Goal: Information Seeking & Learning: Check status

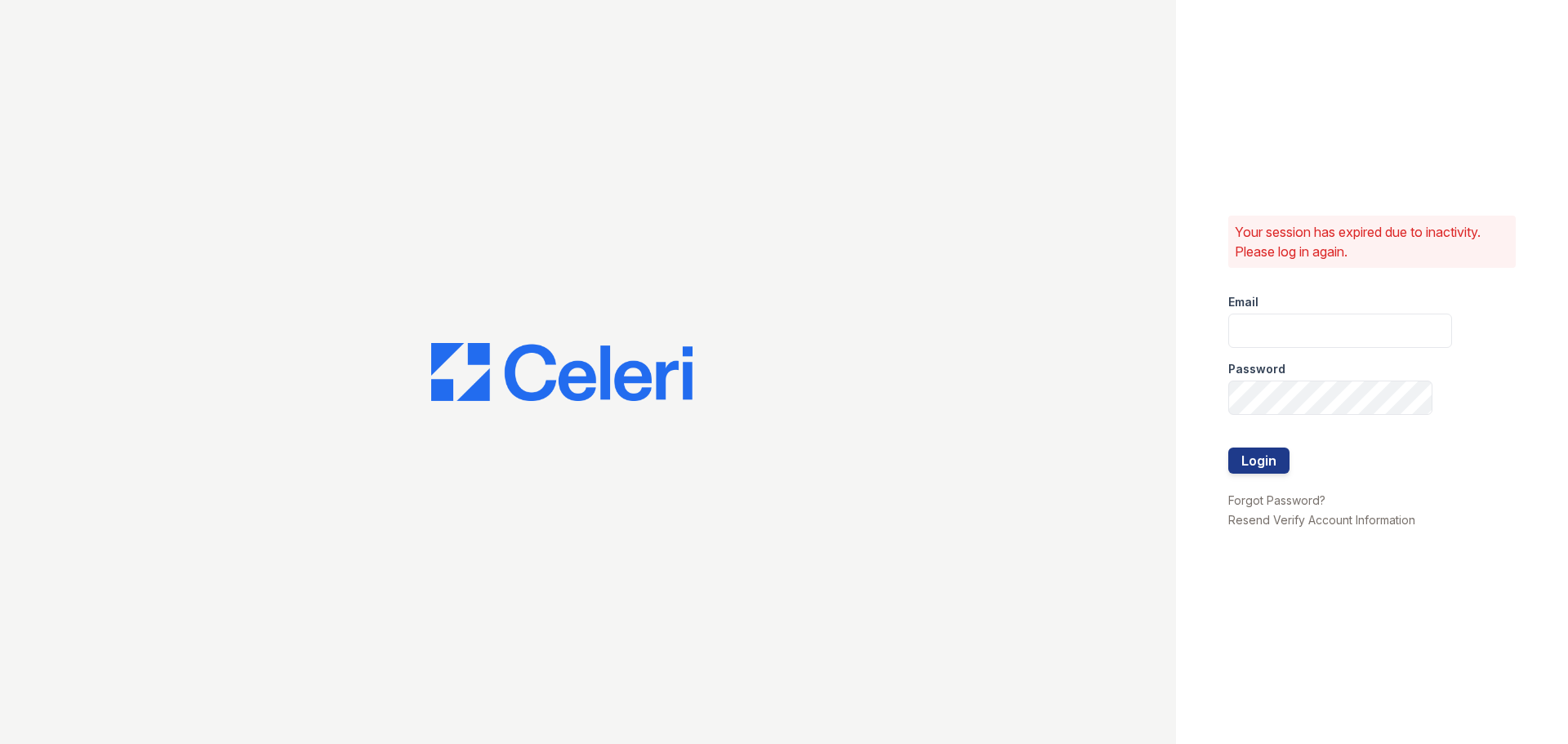
type input "[EMAIL_ADDRESS][DOMAIN_NAME]"
click at [1258, 475] on div at bounding box center [1340, 482] width 223 height 17
click at [1258, 471] on button "Login" at bounding box center [1259, 461] width 62 height 26
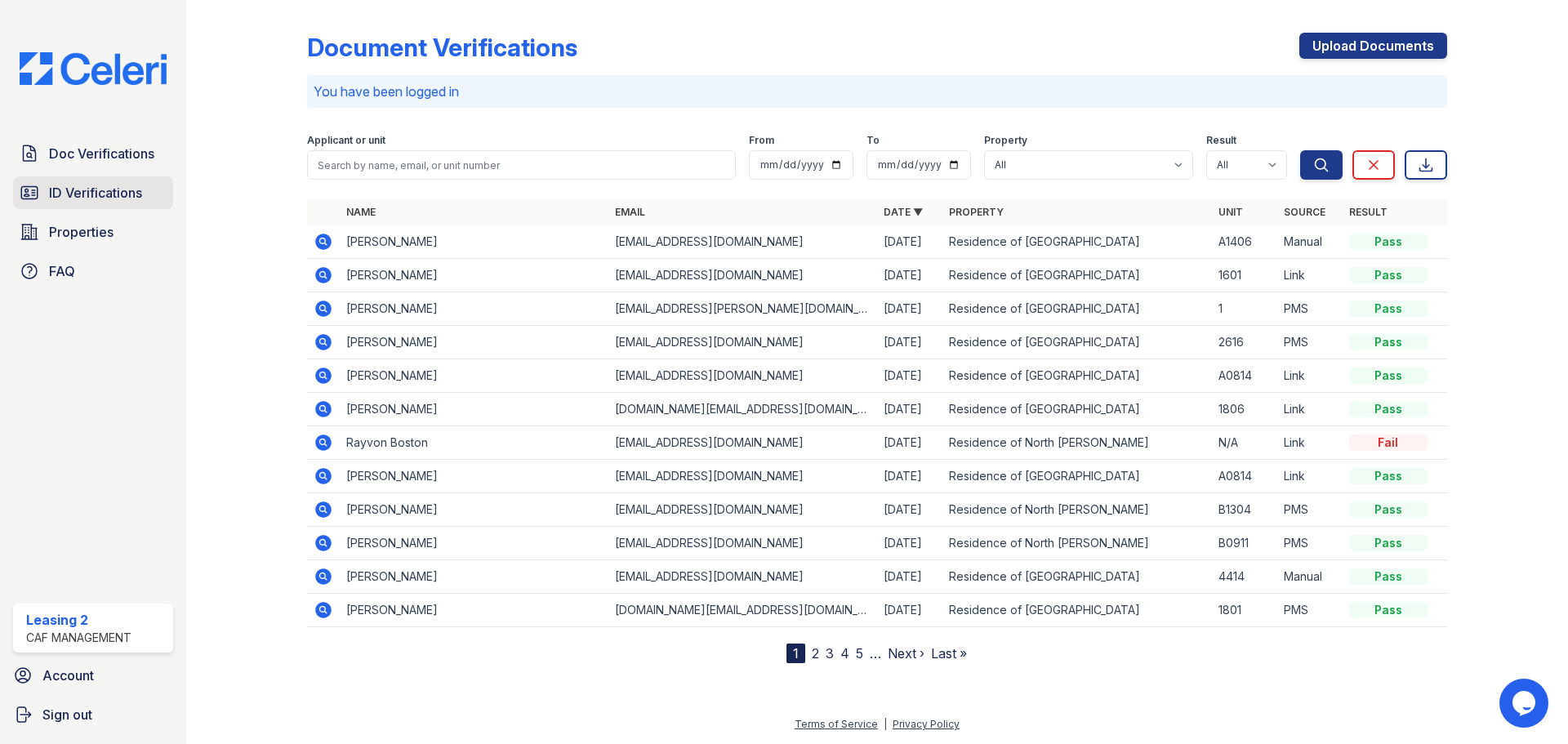
click at [154, 195] on link "ID Verifications" at bounding box center [93, 193] width 160 height 33
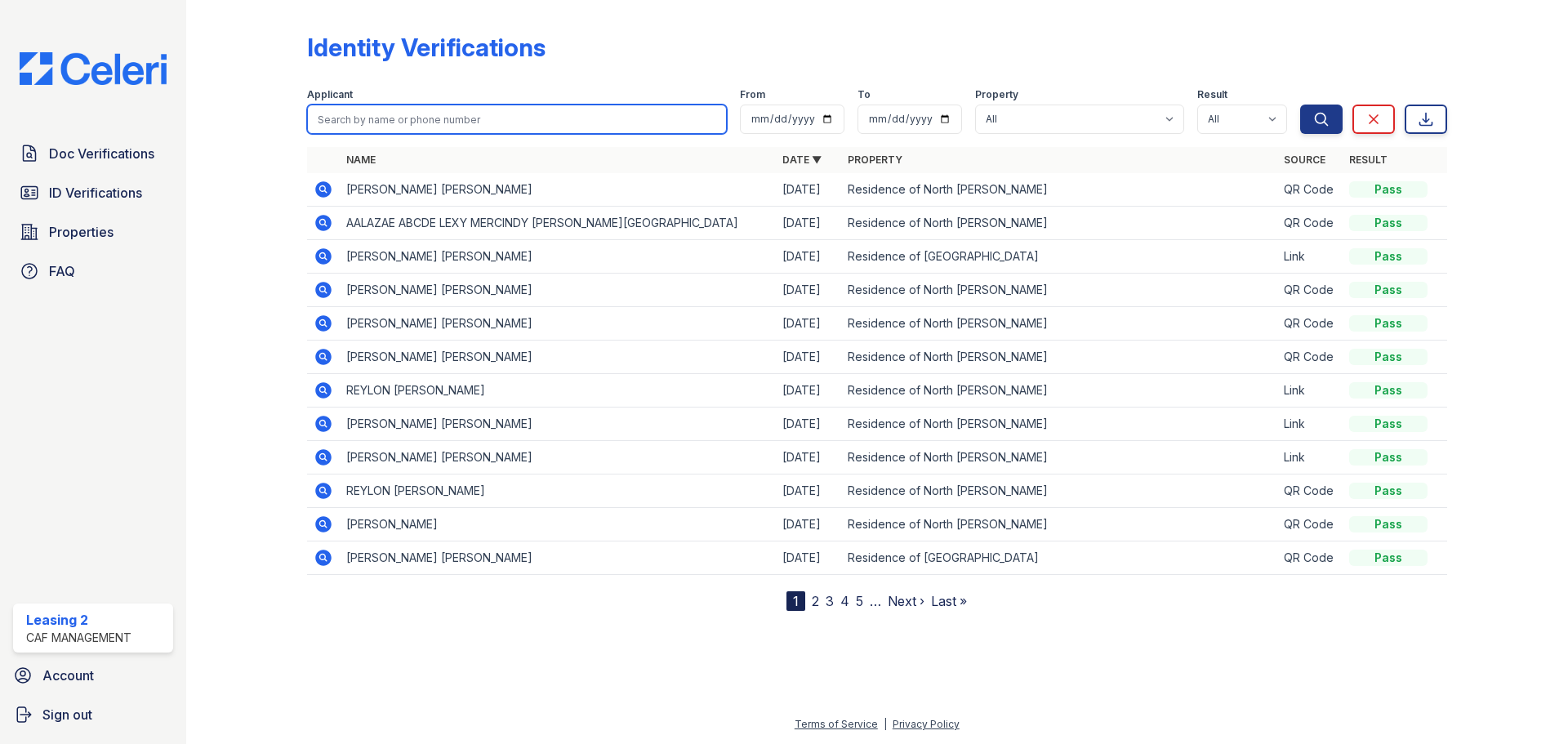
click at [387, 116] on input "search" at bounding box center [516, 119] width 419 height 29
type input "khan"
click at [1300, 105] on button "Search" at bounding box center [1321, 119] width 42 height 29
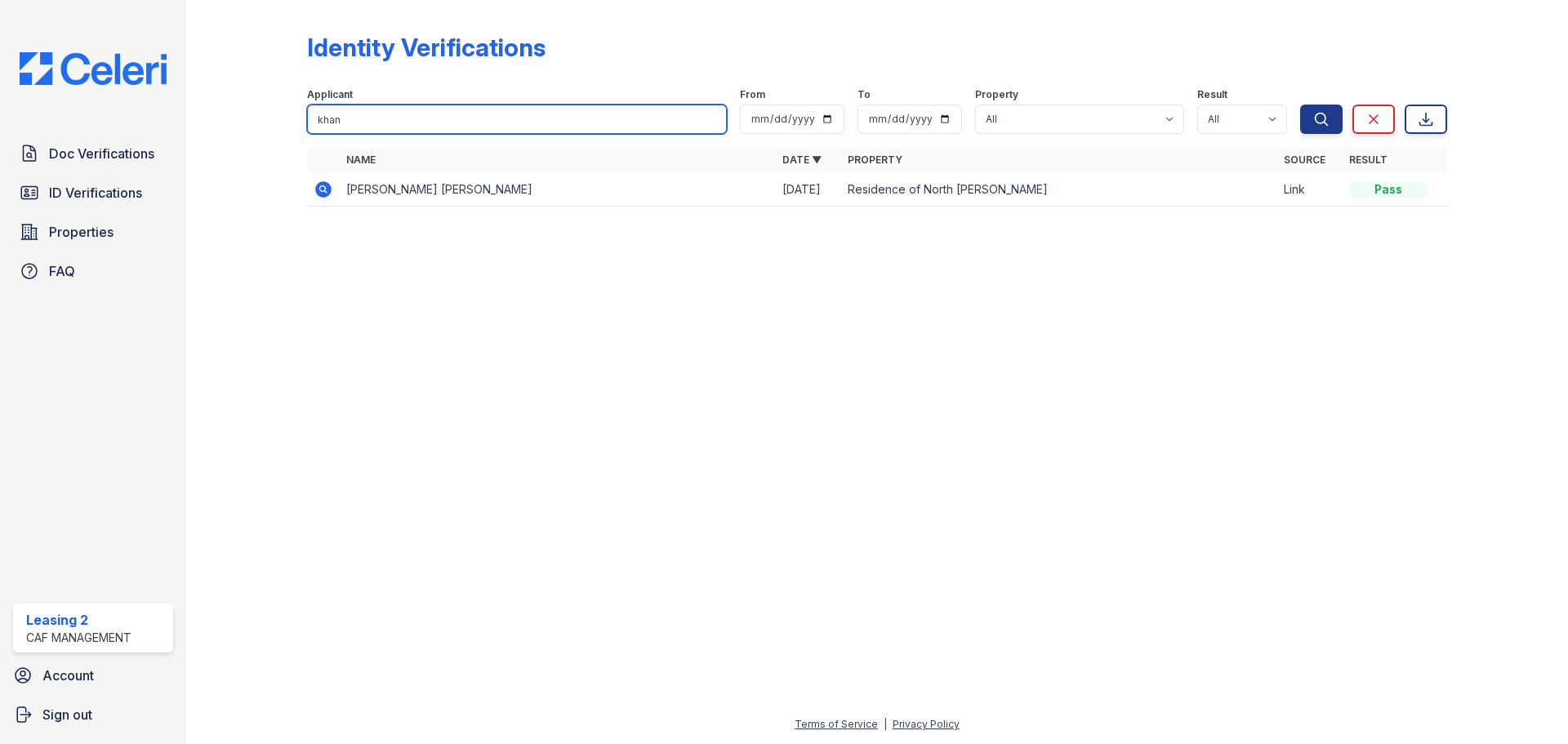
click at [568, 122] on input "khan" at bounding box center [516, 119] width 419 height 29
click at [567, 121] on input "khan" at bounding box center [516, 119] width 419 height 29
type input "hum"
click at [1300, 105] on button "Search" at bounding box center [1321, 119] width 42 height 29
click at [567, 121] on input "hum" at bounding box center [516, 119] width 419 height 29
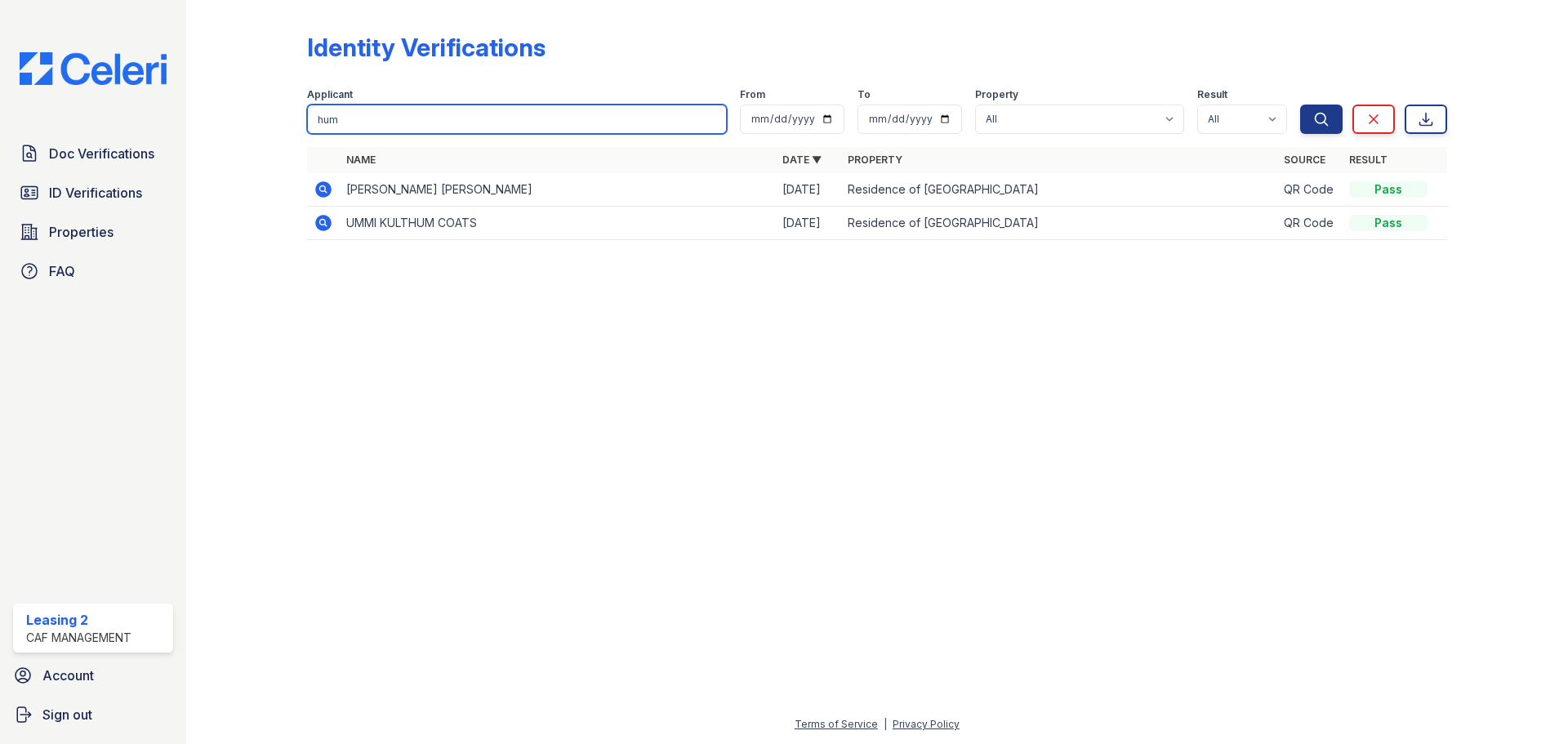
click at [567, 121] on input "hum" at bounding box center [516, 119] width 419 height 29
click at [160, 145] on link "Doc Verifications" at bounding box center [93, 153] width 160 height 33
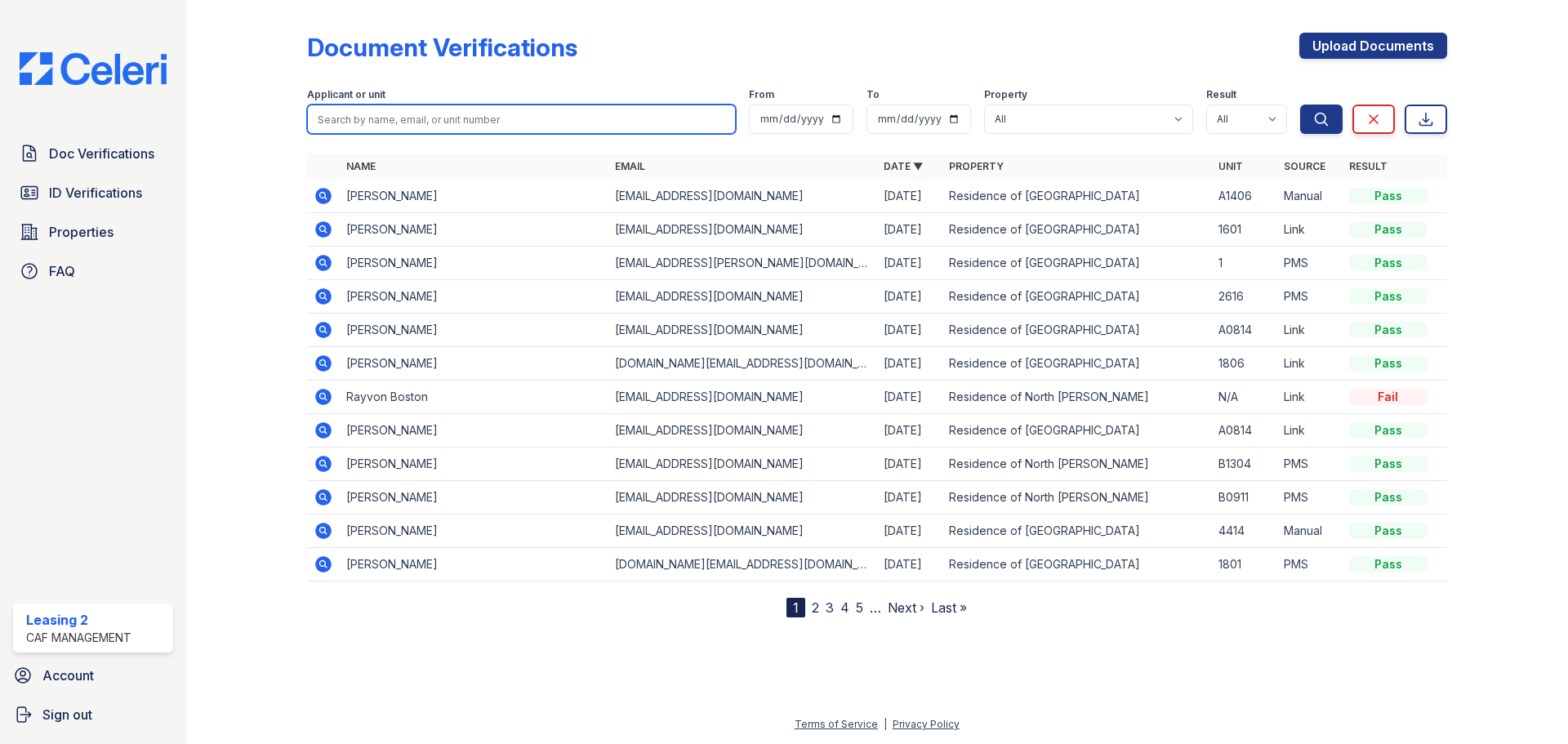
click at [428, 118] on input "search" at bounding box center [521, 119] width 429 height 29
type input "khan"
click at [1300, 105] on button "Search" at bounding box center [1321, 119] width 42 height 29
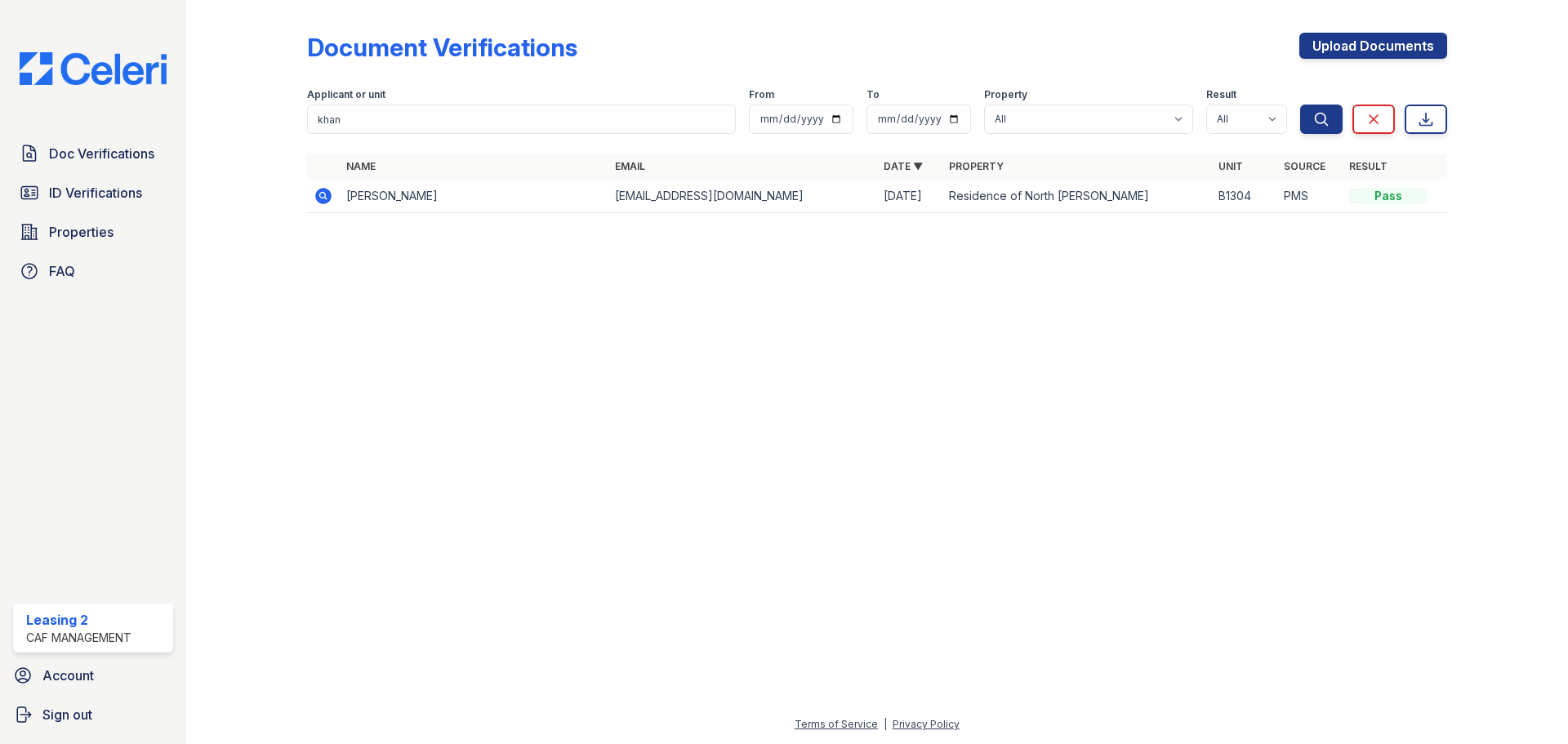
click at [322, 197] on icon at bounding box center [322, 194] width 4 height 4
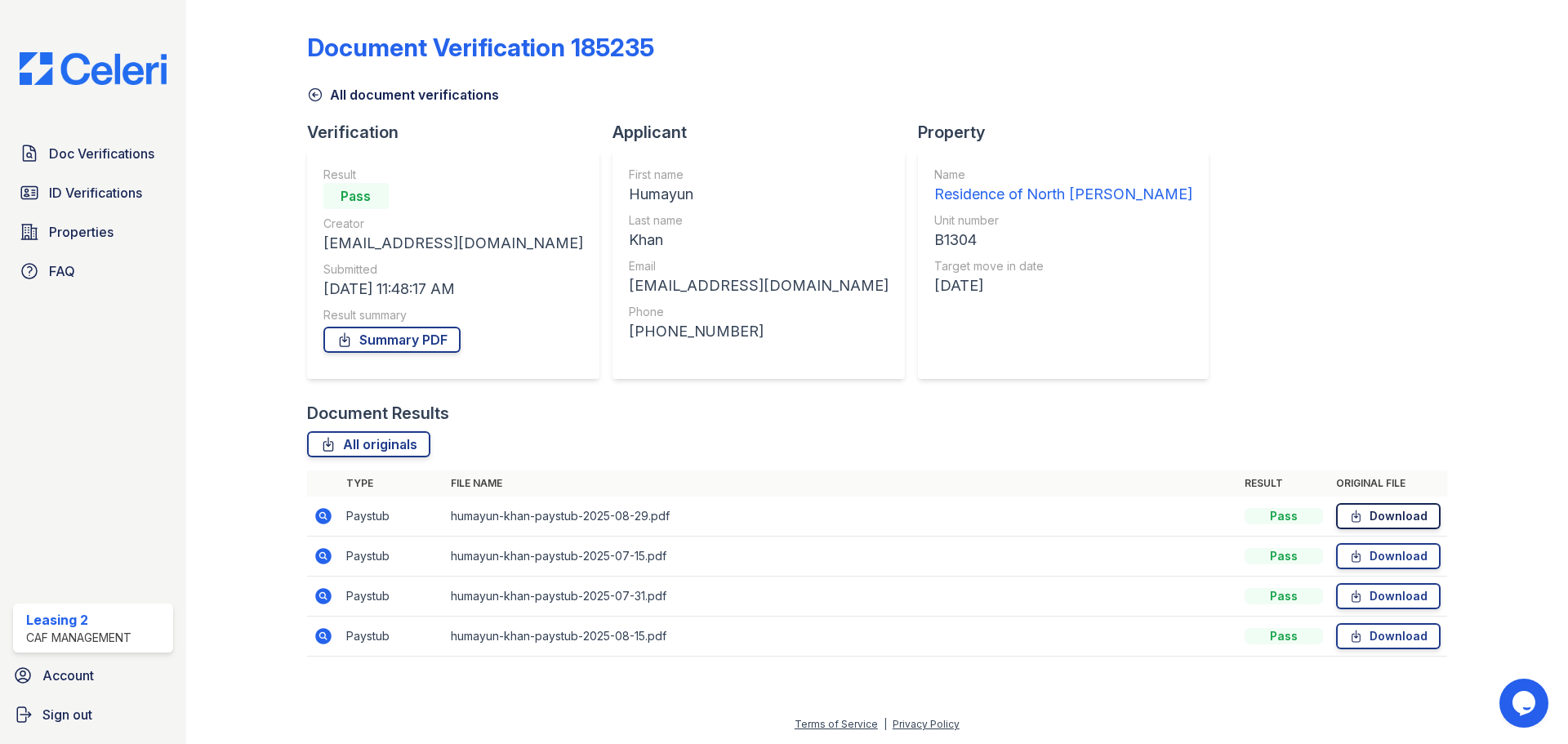
click at [1381, 514] on link "Download" at bounding box center [1388, 516] width 105 height 26
click at [1363, 555] on icon at bounding box center [1356, 556] width 14 height 17
click at [1401, 597] on link "Download" at bounding box center [1388, 596] width 105 height 26
click at [1397, 636] on link "Download" at bounding box center [1388, 637] width 105 height 26
click at [423, 338] on link "Summary PDF" at bounding box center [392, 339] width 137 height 26
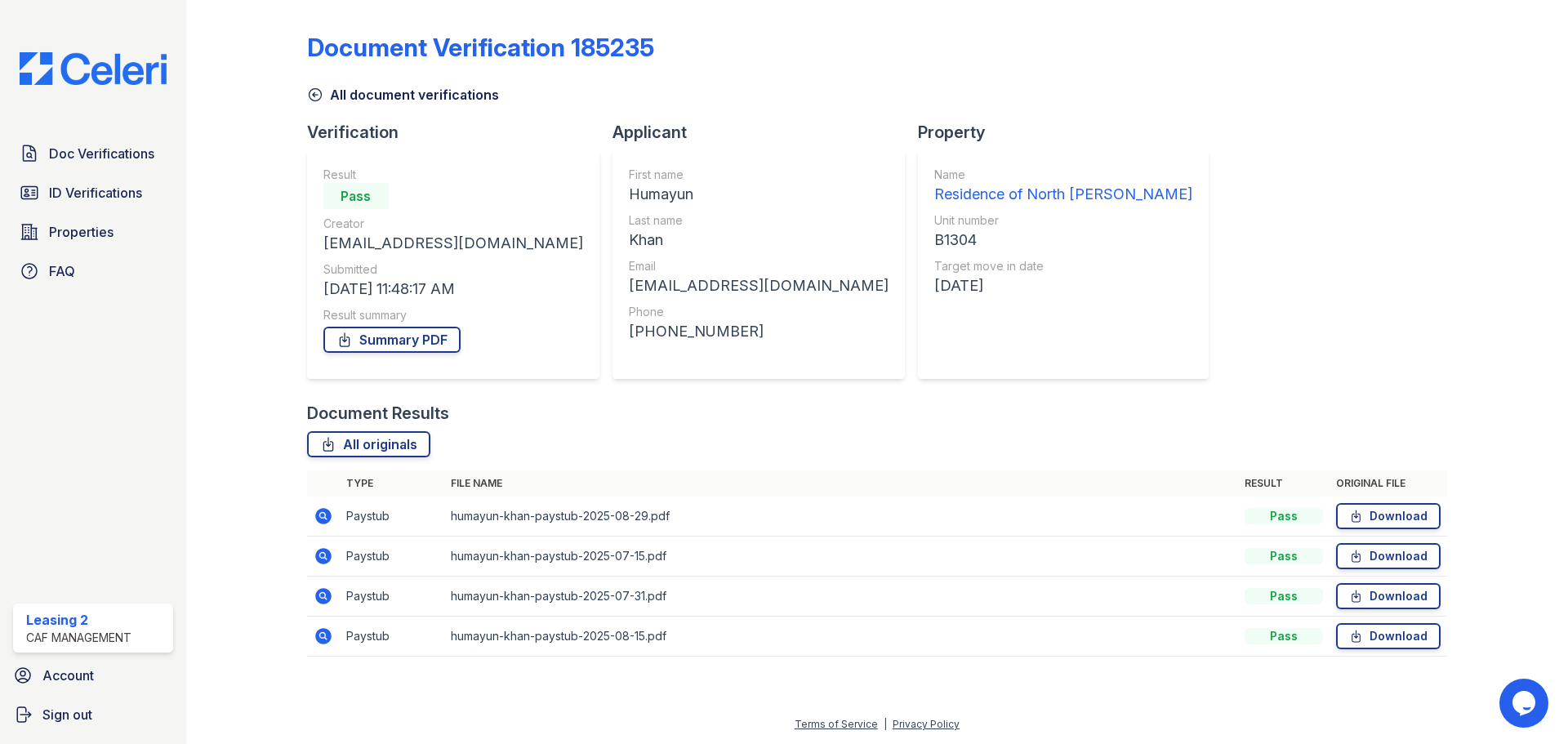
drag, startPoint x: 1426, startPoint y: 246, endPoint x: 1425, endPoint y: 256, distance: 10.0
click at [1425, 256] on div "Document Verification 185235 All document verifications Verification Result Pas…" at bounding box center [877, 339] width 1140 height 667
click at [1258, 269] on div "Document Verification 185235 All document verifications Verification Result Pas…" at bounding box center [877, 339] width 1140 height 667
click at [835, 88] on div "All document verifications" at bounding box center [877, 89] width 1140 height 29
click at [839, 59] on div "Document Verification 185235" at bounding box center [877, 54] width 1140 height 42
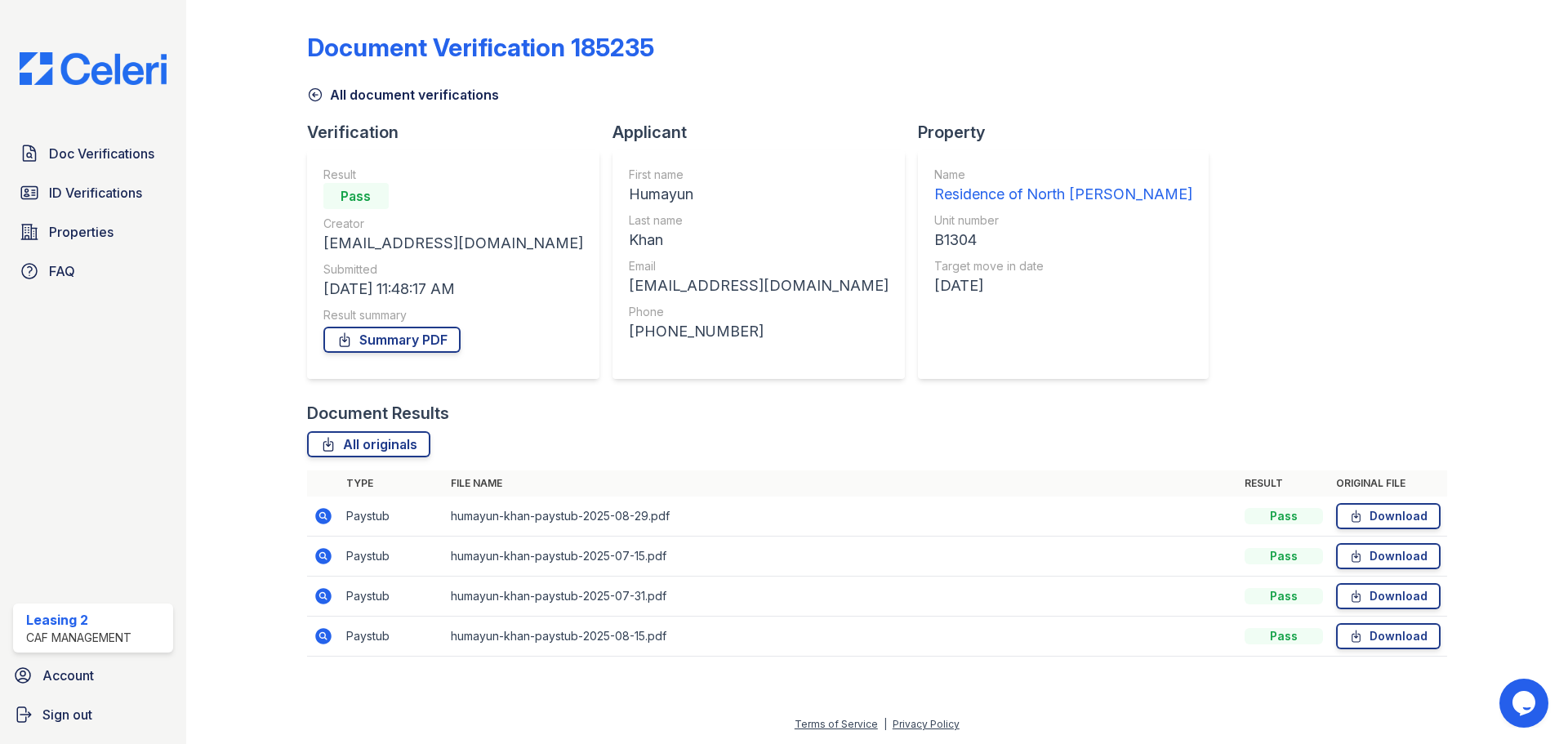
click at [846, 69] on div "Document Verification 185235" at bounding box center [877, 54] width 1140 height 42
click at [849, 83] on div "All document verifications" at bounding box center [877, 89] width 1140 height 29
click at [813, 158] on div "Applicant First name Humayun Last name Khan Email humayunkhan8813@gmail.com Pho…" at bounding box center [765, 260] width 305 height 281
click at [814, 133] on div "Applicant" at bounding box center [765, 132] width 305 height 23
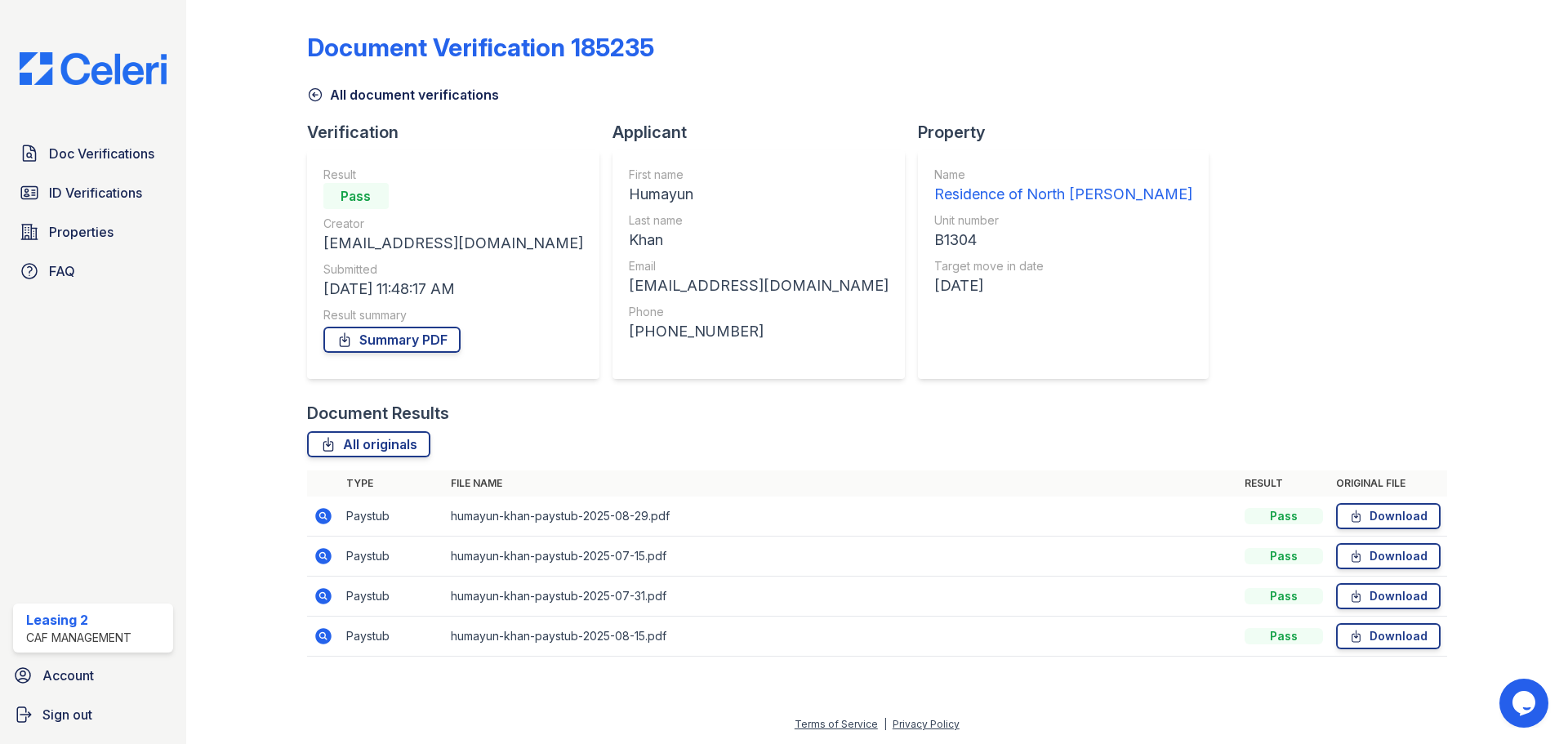
click at [806, 100] on div "All document verifications" at bounding box center [877, 89] width 1140 height 29
click at [813, 166] on div "Applicant First name Humayun Last name Khan Email humayunkhan8813@gmail.com Pho…" at bounding box center [765, 260] width 305 height 281
click at [830, 71] on div "Document Verification 185235" at bounding box center [877, 54] width 1140 height 42
click at [905, 77] on div "All document verifications" at bounding box center [877, 89] width 1140 height 29
click at [1113, 138] on div "Document Verification 185235 All document verifications Verification Result Pas…" at bounding box center [877, 339] width 1140 height 667
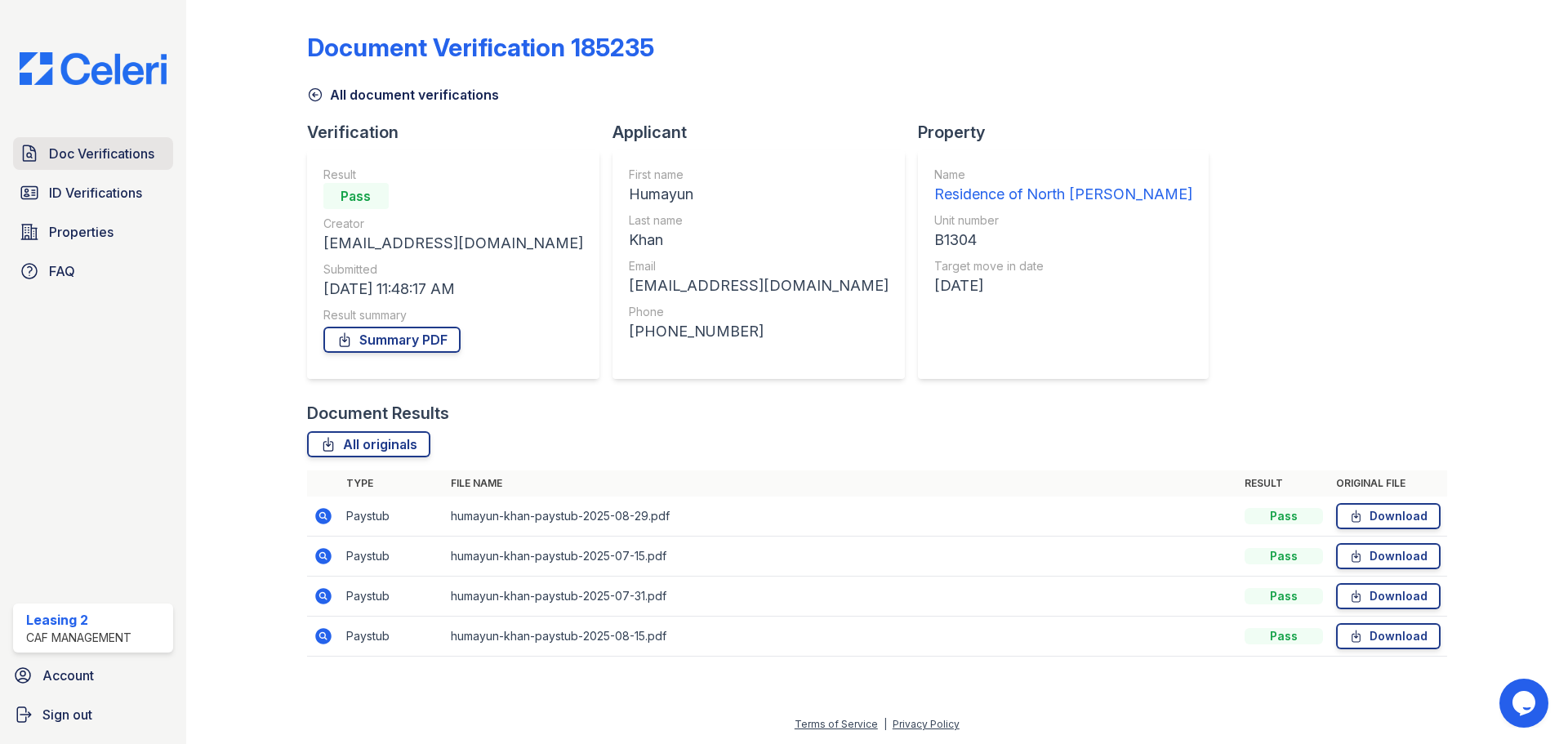
click at [147, 152] on span "Doc Verifications" at bounding box center [102, 153] width 106 height 19
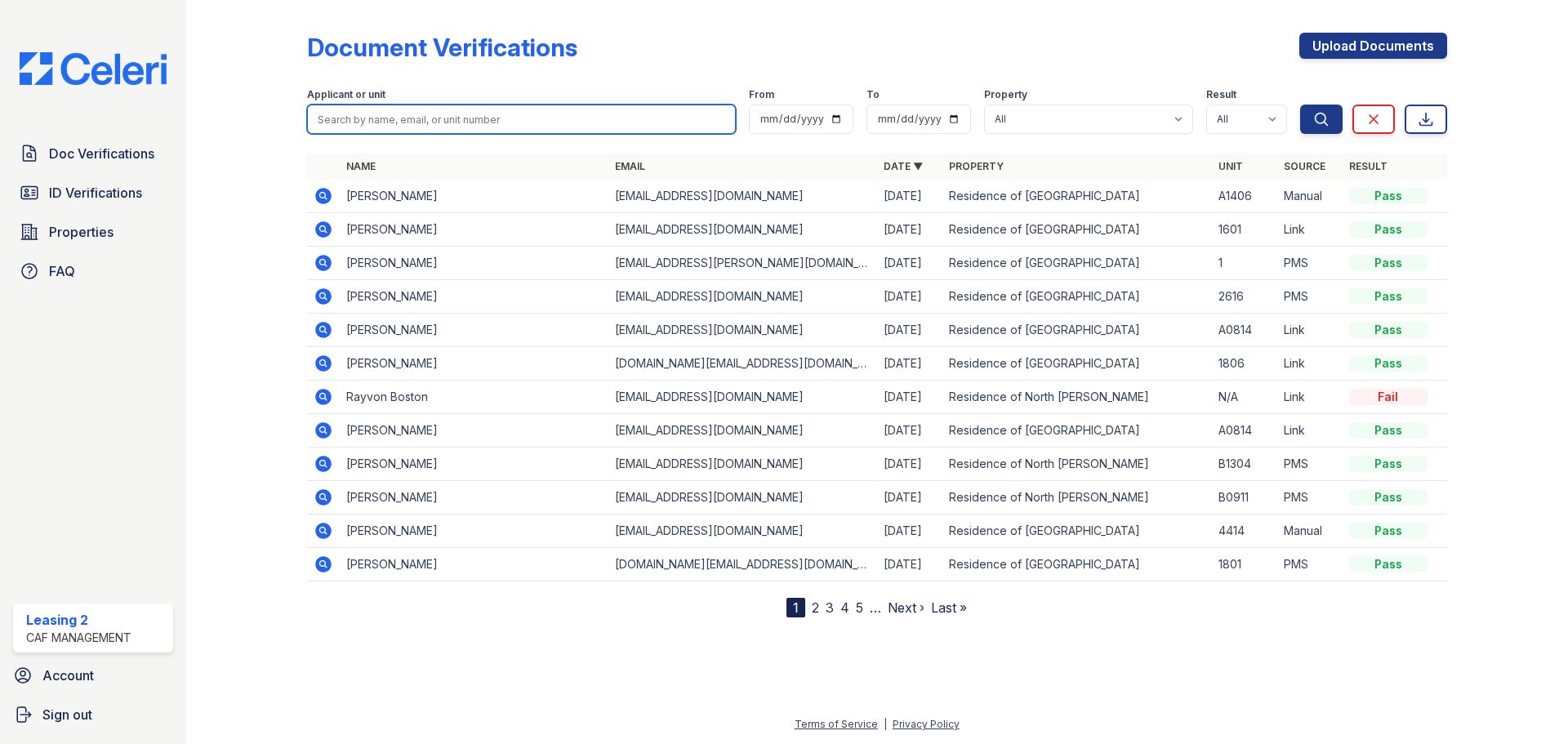
click at [476, 118] on input "search" at bounding box center [521, 119] width 429 height 29
type input "heba"
click at [1300, 105] on button "Search" at bounding box center [1321, 119] width 42 height 29
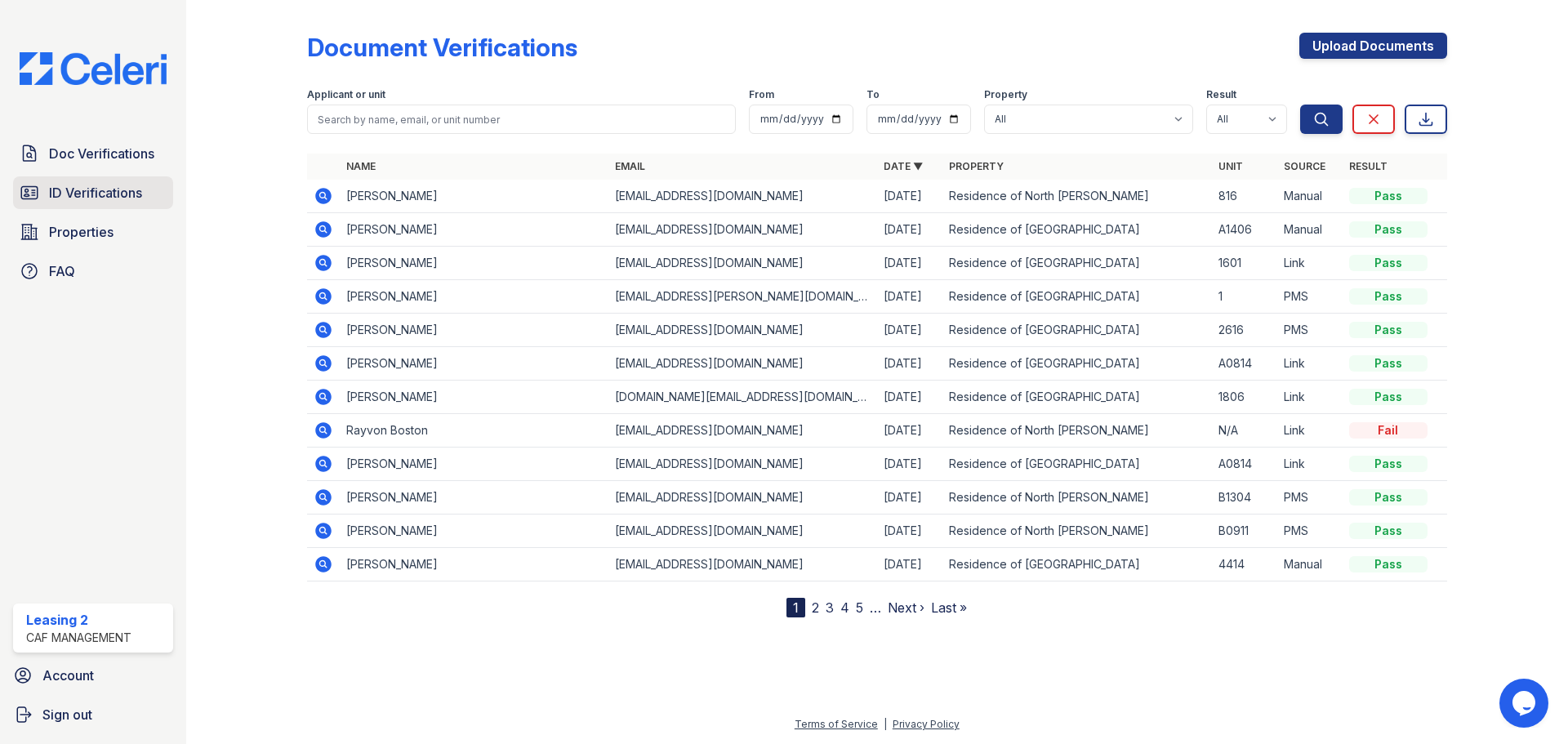
click at [107, 192] on span "ID Verifications" at bounding box center [96, 193] width 93 height 19
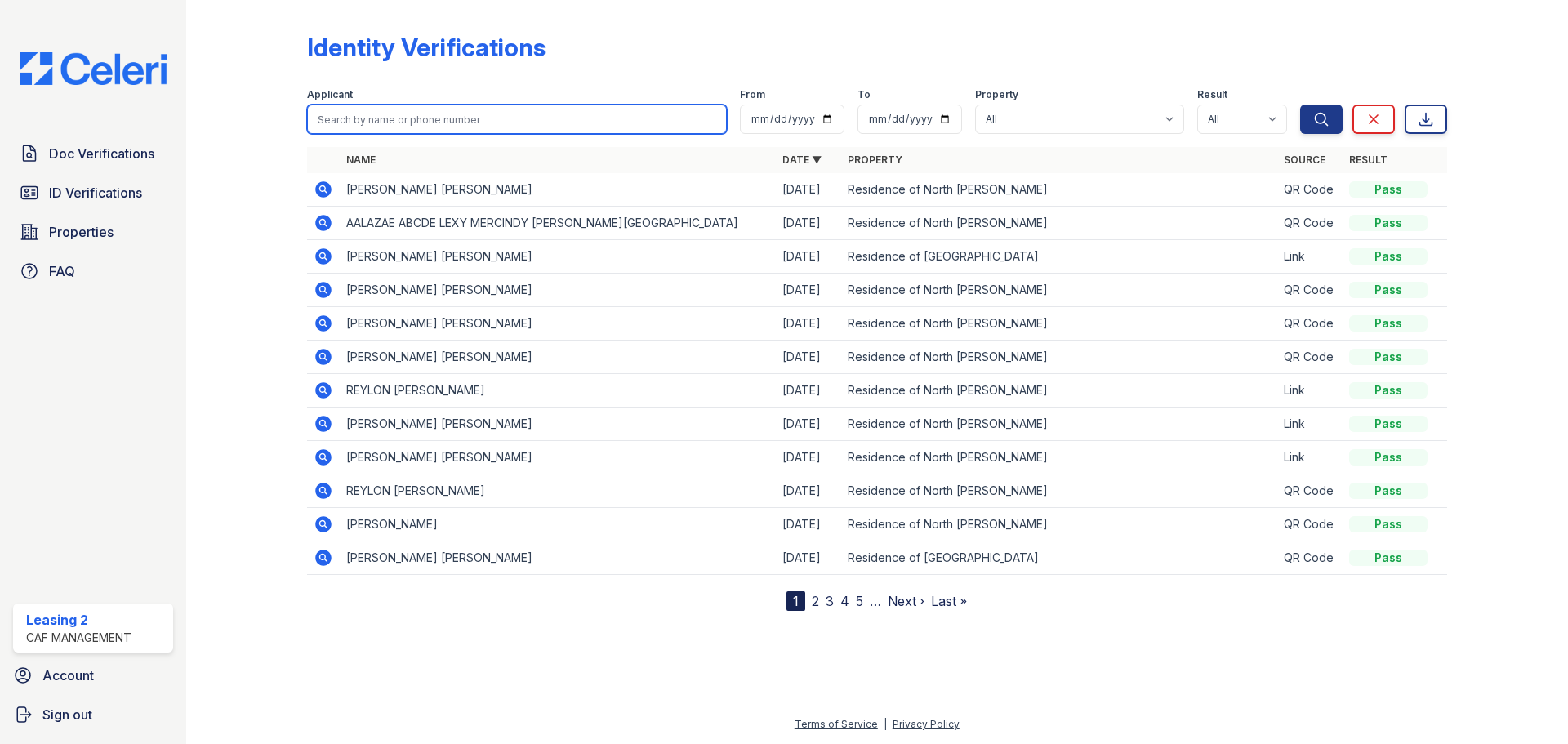
click at [397, 119] on input "search" at bounding box center [516, 119] width 419 height 29
type input "lott"
click at [1300, 105] on button "Search" at bounding box center [1321, 119] width 42 height 29
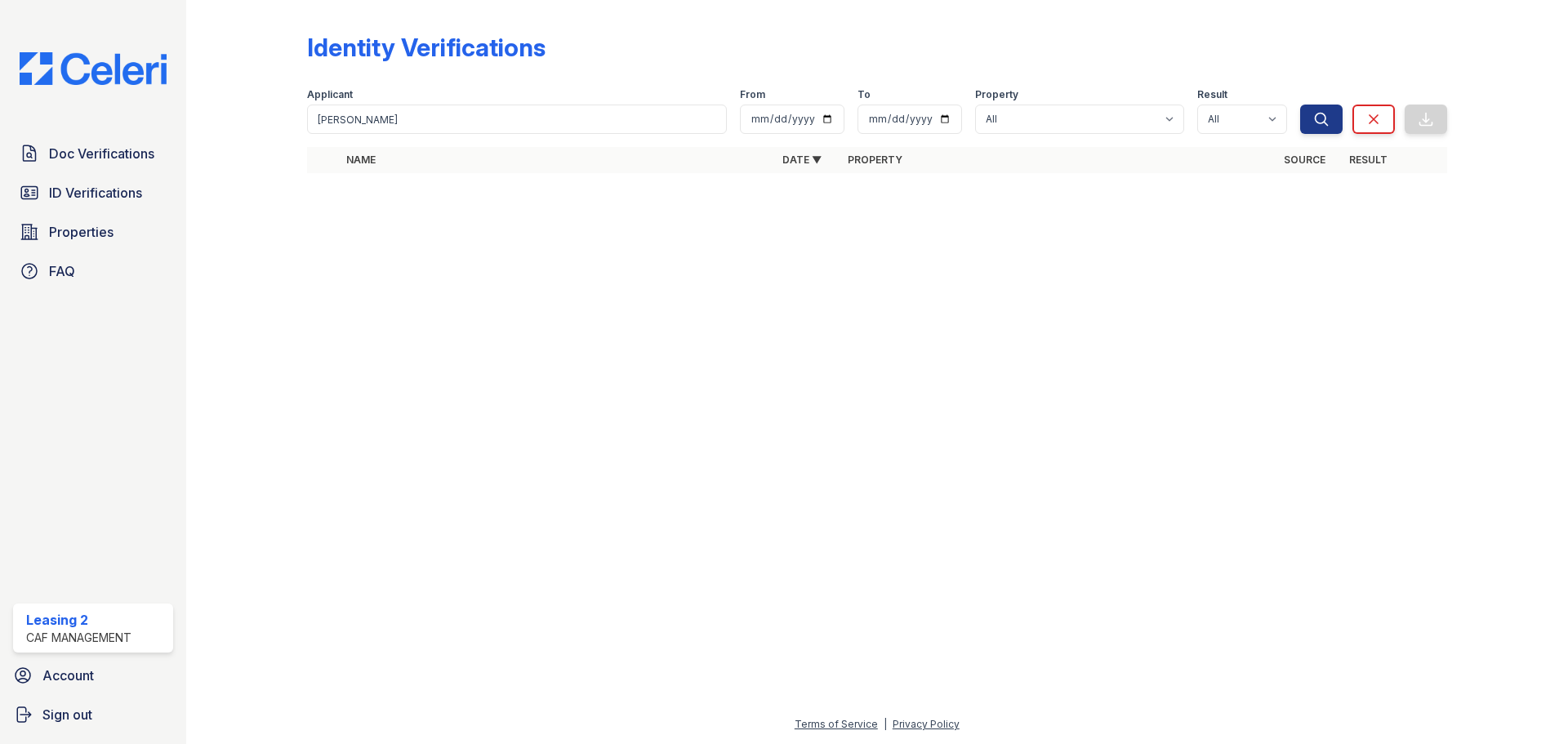
click at [584, 91] on div "Applicant" at bounding box center [516, 96] width 419 height 17
click at [461, 121] on input "lott" at bounding box center [516, 119] width 419 height 29
type input "charles"
click at [1300, 105] on button "Search" at bounding box center [1321, 119] width 42 height 29
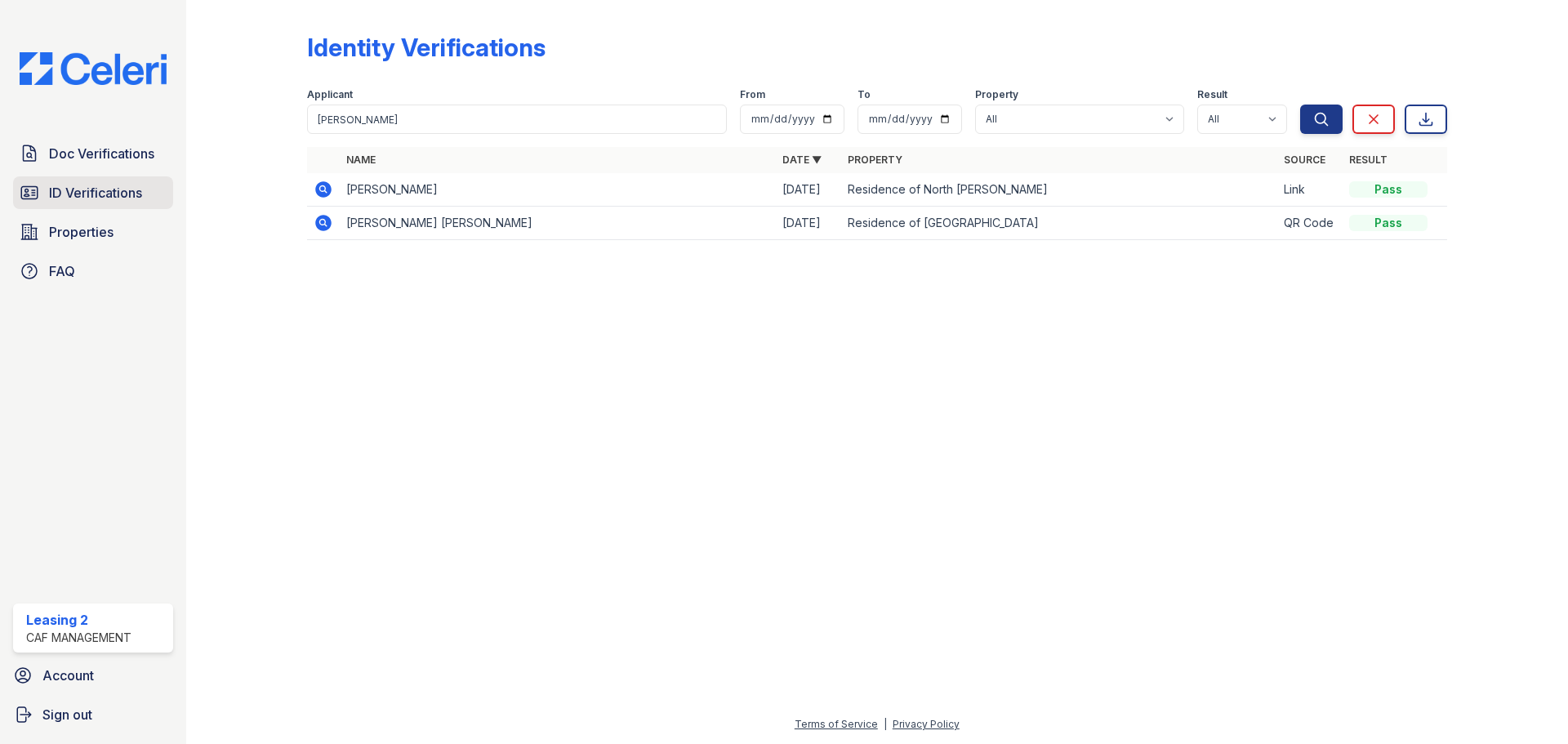
click at [155, 189] on link "ID Verifications" at bounding box center [93, 193] width 160 height 33
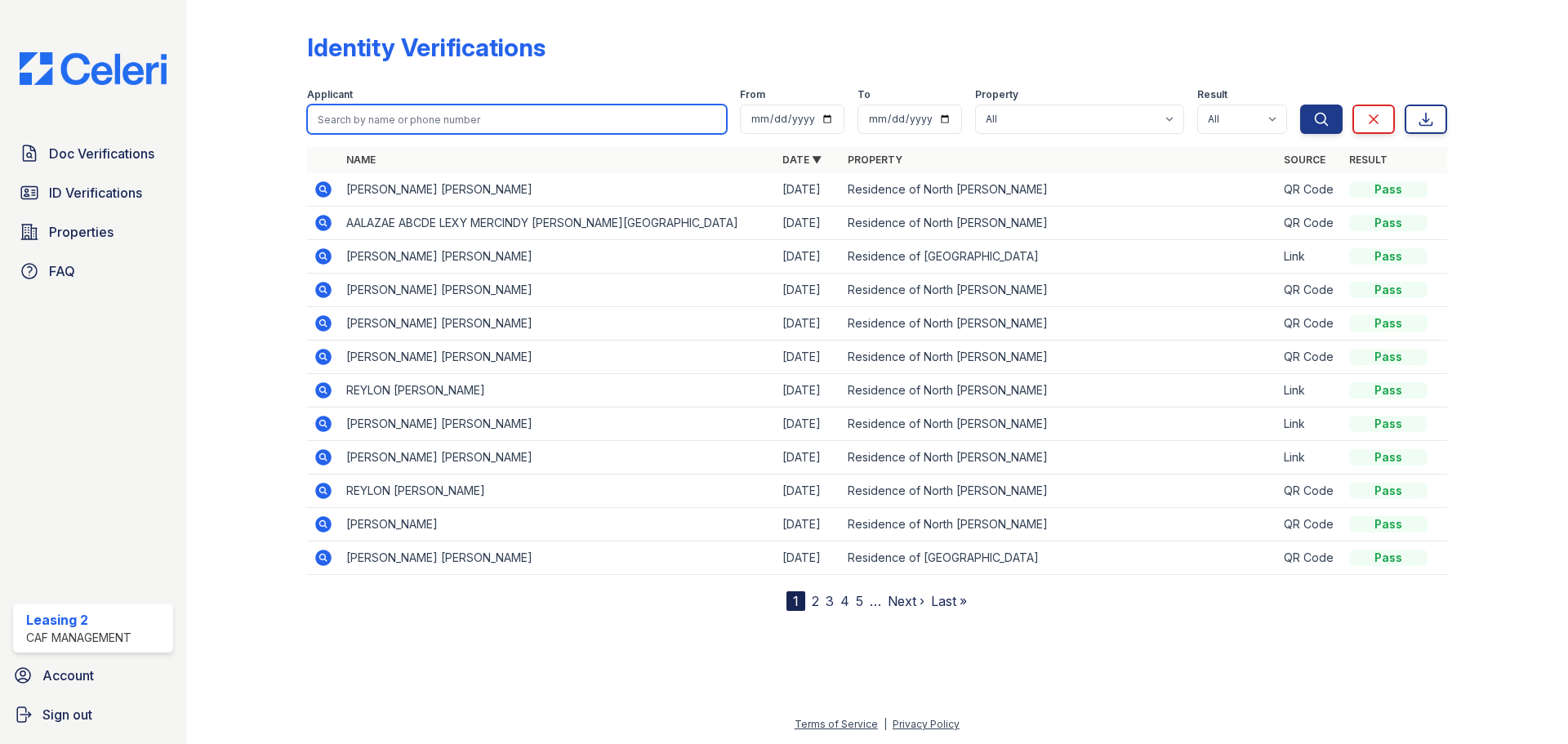
click at [383, 113] on input "search" at bounding box center [516, 119] width 419 height 29
type input "lott"
click at [1300, 105] on button "Search" at bounding box center [1321, 119] width 42 height 29
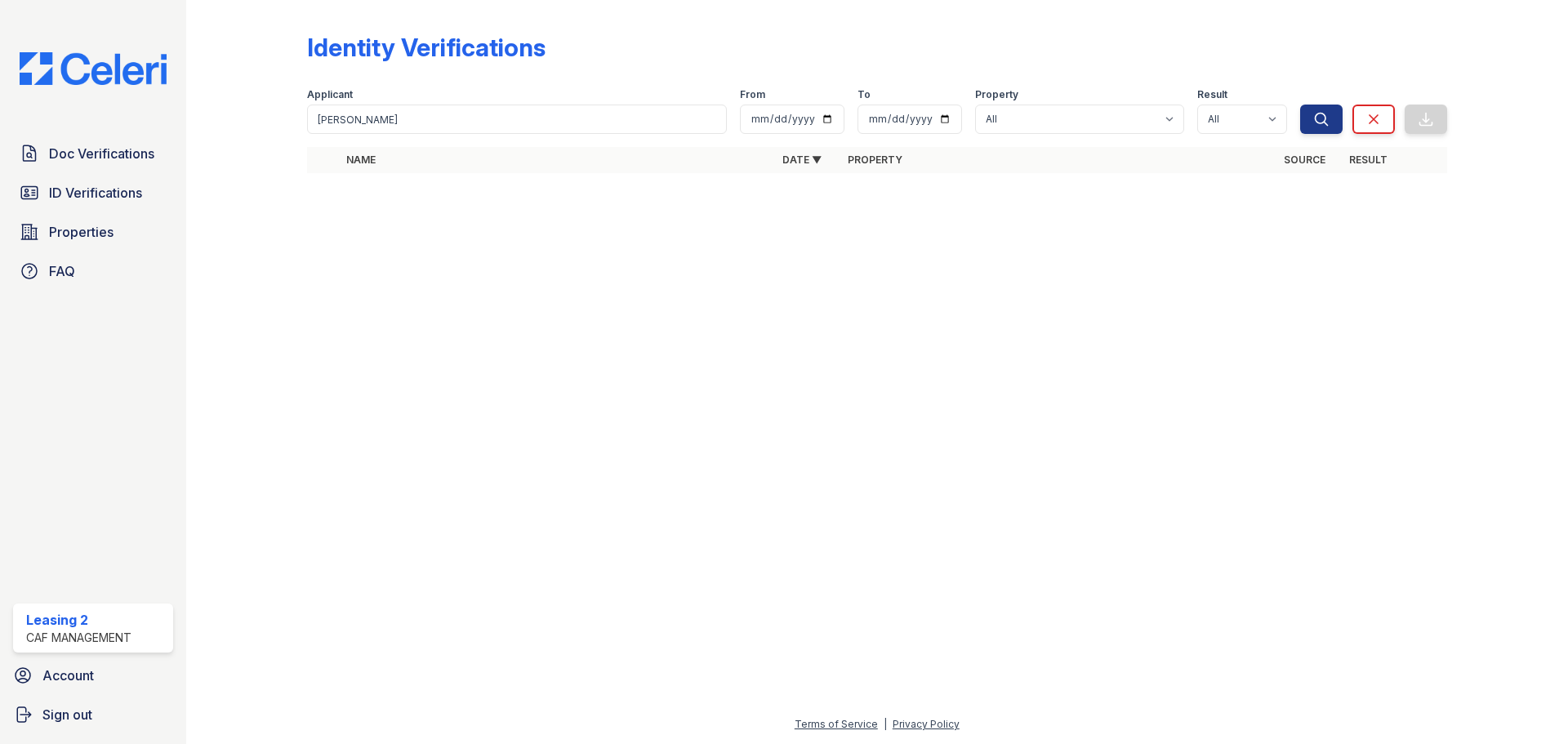
click at [336, 166] on th at bounding box center [323, 160] width 33 height 26
click at [441, 159] on th "Name" at bounding box center [558, 160] width 436 height 26
click at [132, 190] on span "ID Verifications" at bounding box center [96, 193] width 93 height 19
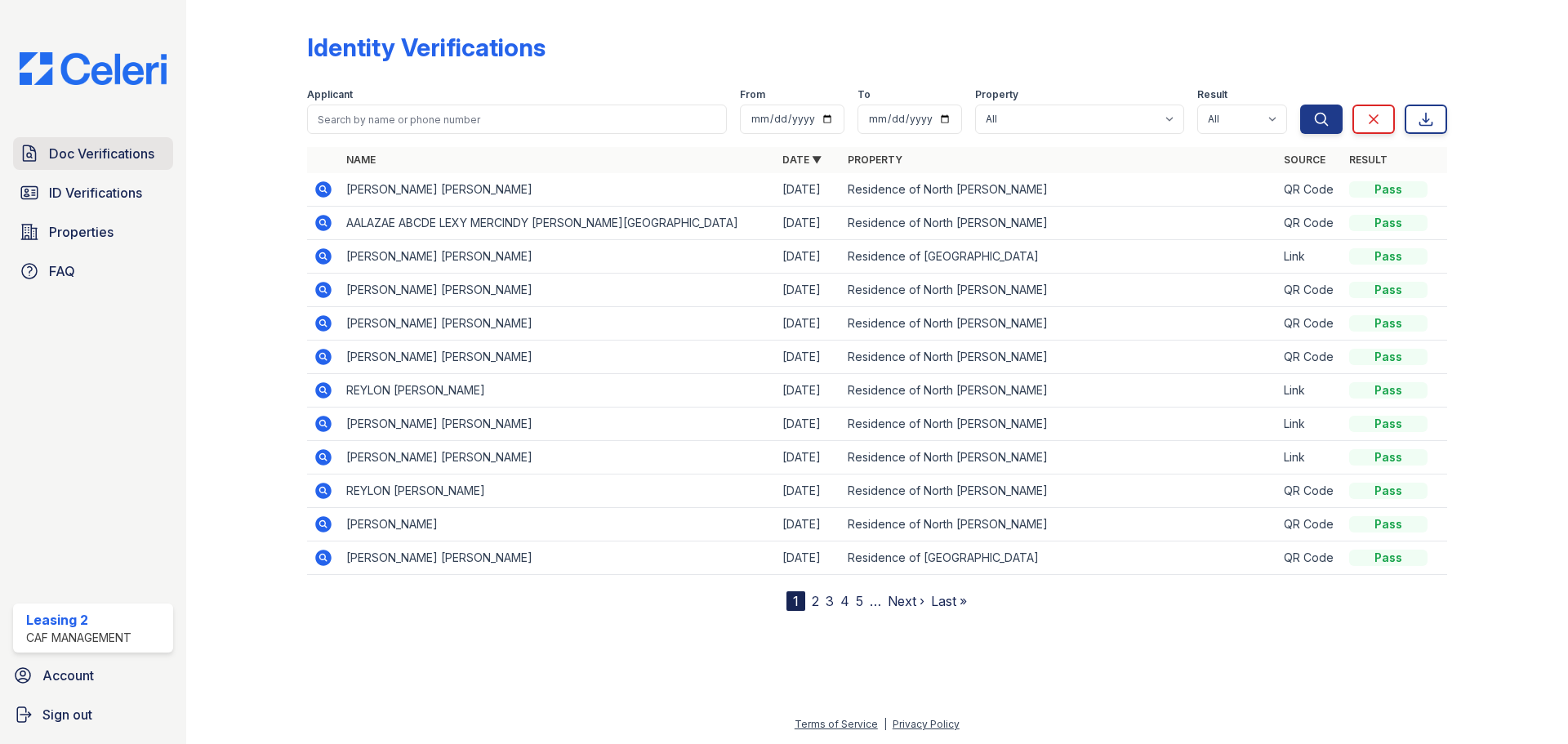
click at [150, 161] on span "Doc Verifications" at bounding box center [102, 153] width 106 height 19
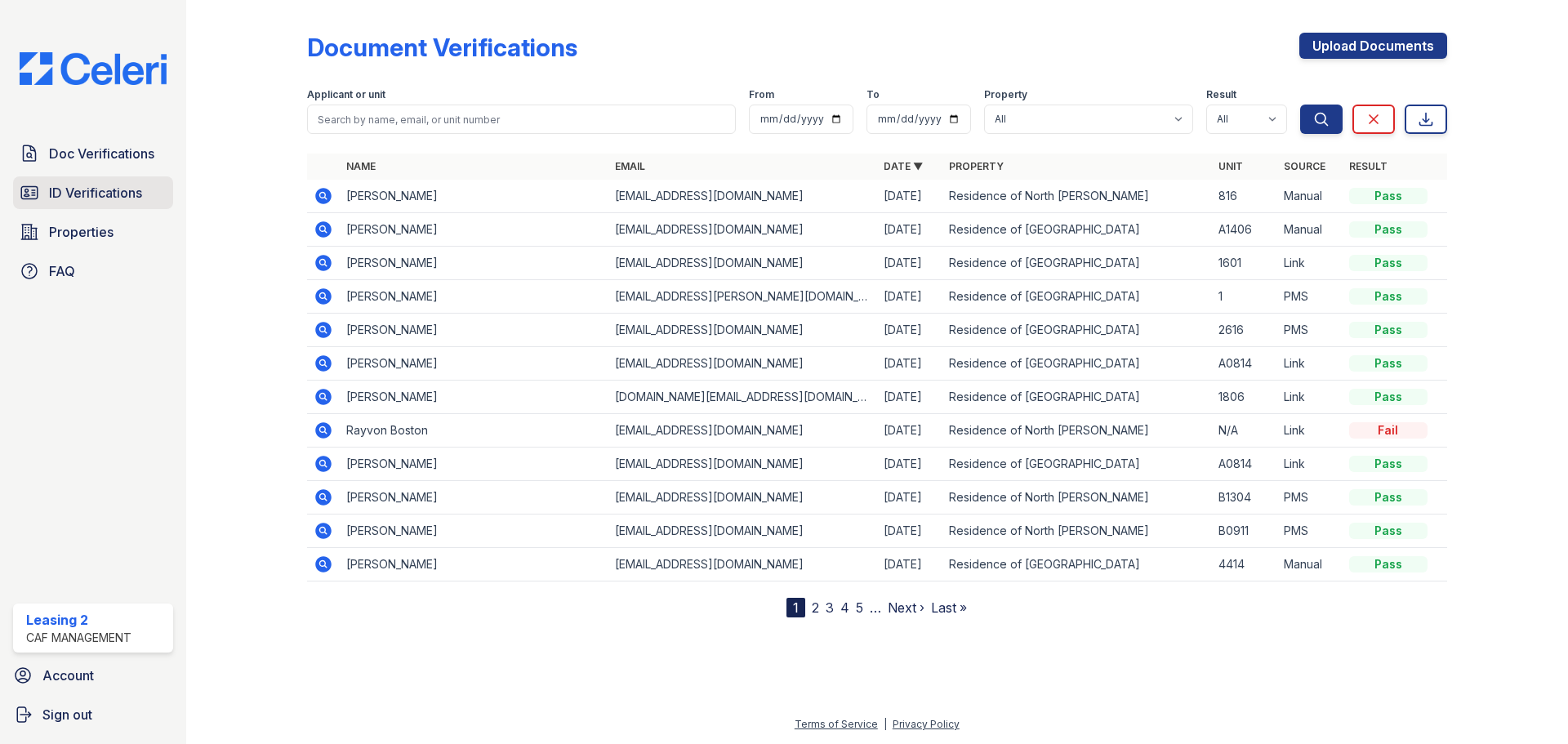
click at [143, 180] on link "ID Verifications" at bounding box center [93, 193] width 160 height 33
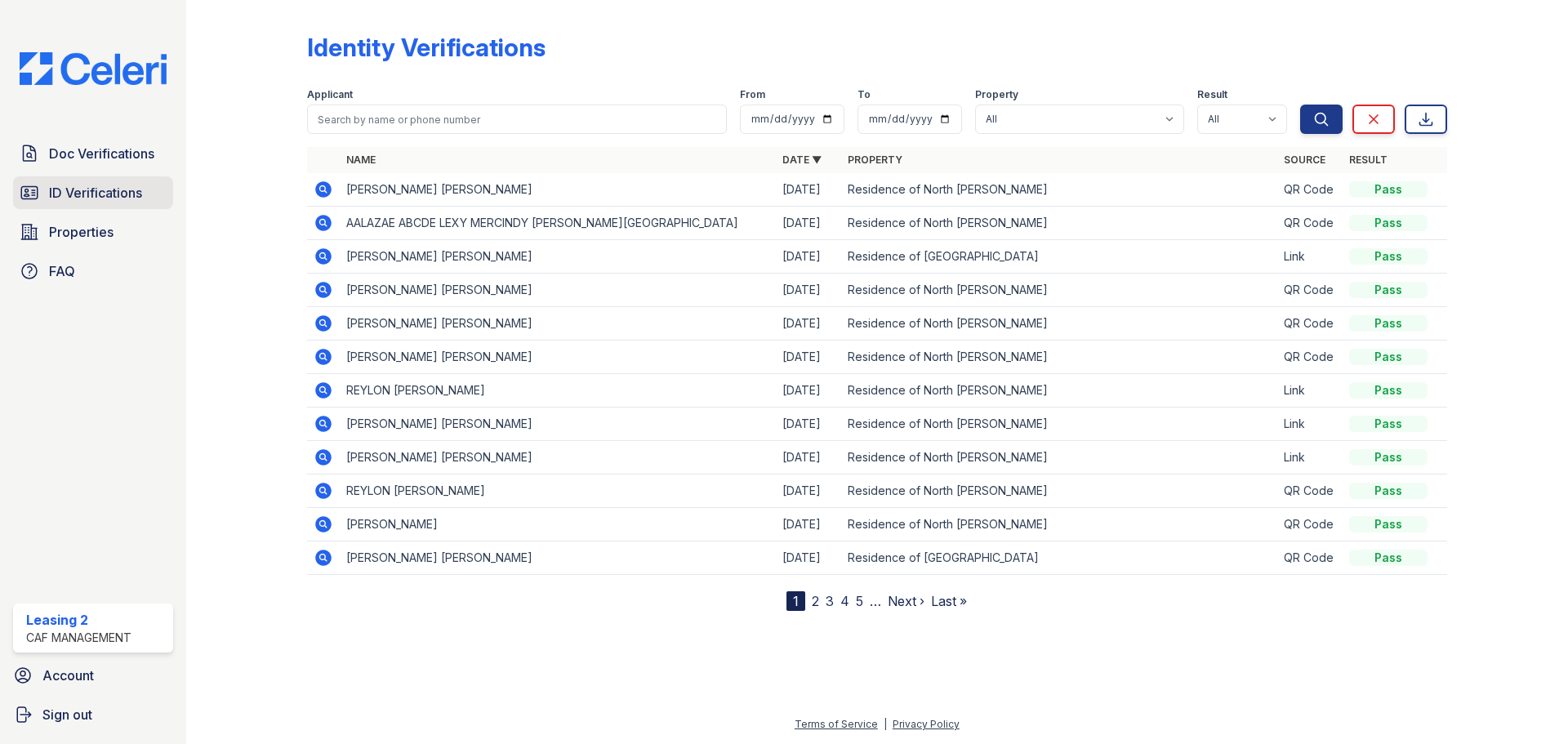
click at [159, 191] on link "ID Verifications" at bounding box center [93, 193] width 160 height 33
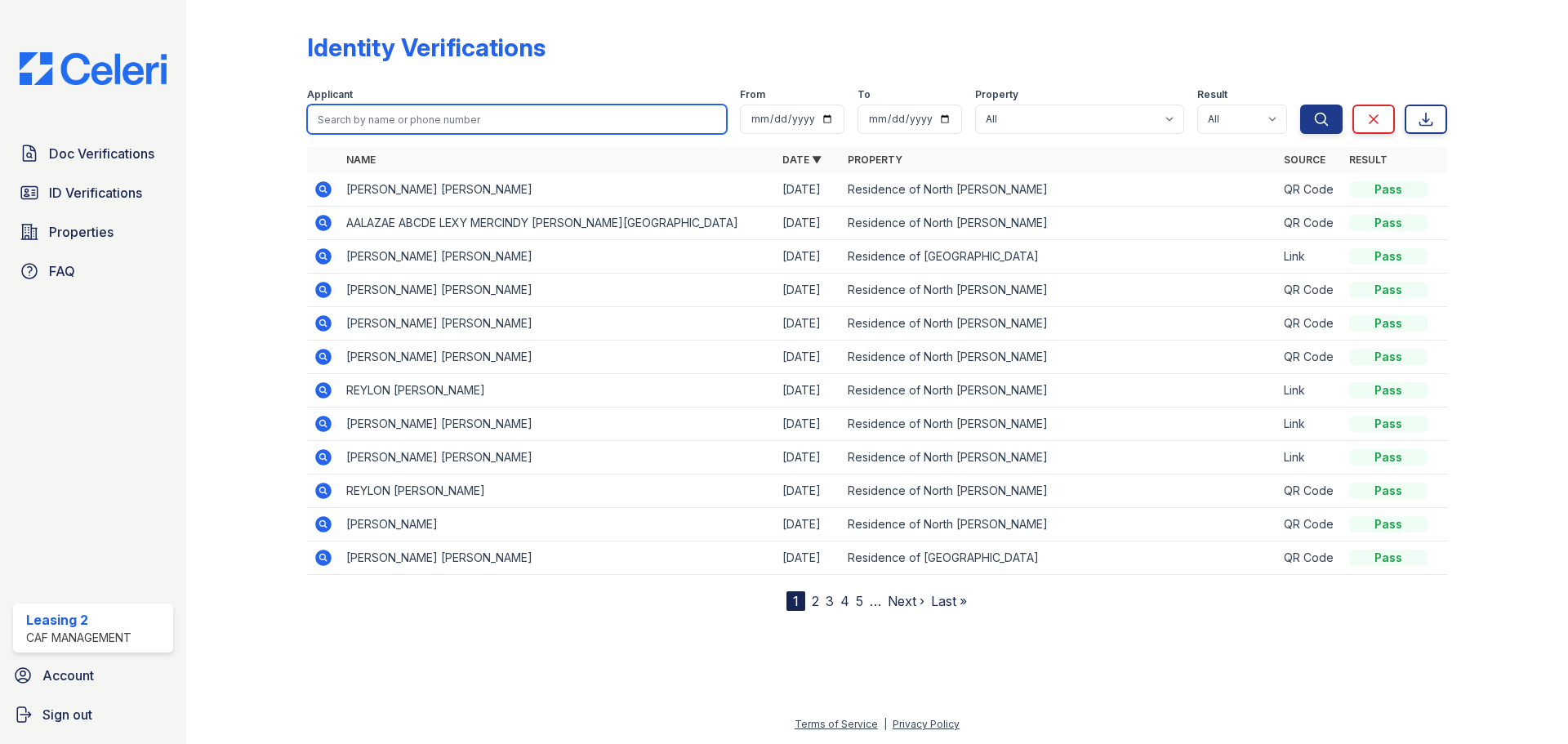
drag, startPoint x: 343, startPoint y: 136, endPoint x: 457, endPoint y: 110, distance: 116.9
click at [457, 110] on input "search" at bounding box center [516, 119] width 419 height 29
type input "lott"
click at [1300, 105] on button "Search" at bounding box center [1321, 119] width 42 height 29
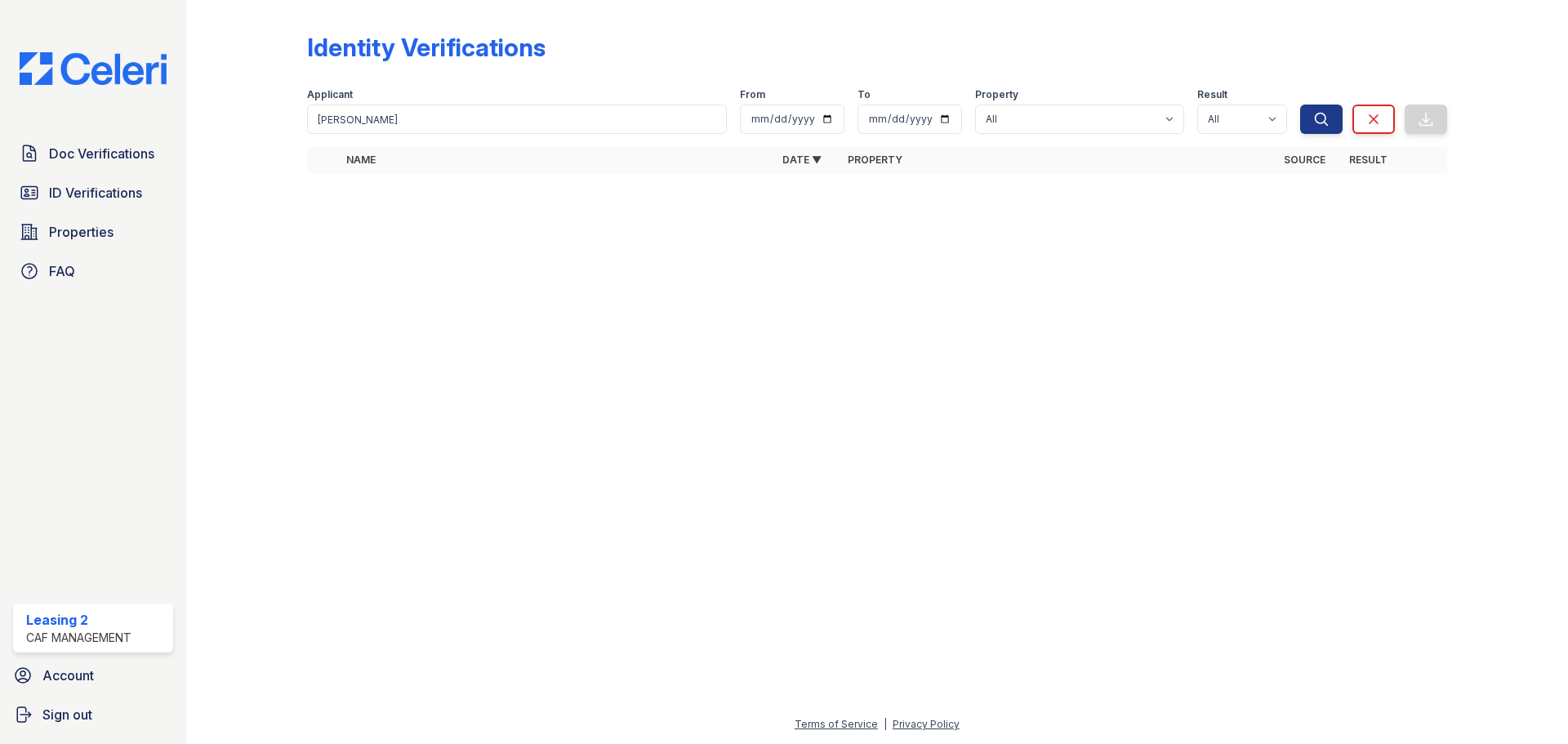
click at [733, 115] on div "Applicant lott From To Property All Residence of North Dallas Residence of Nort…" at bounding box center [803, 107] width 993 height 52
click at [714, 115] on input "lott" at bounding box center [516, 119] width 419 height 29
click at [717, 120] on input "lott" at bounding box center [516, 119] width 419 height 29
click at [711, 119] on input "lott" at bounding box center [516, 119] width 419 height 29
click at [764, 40] on div "Identity Verifications" at bounding box center [877, 54] width 1140 height 42
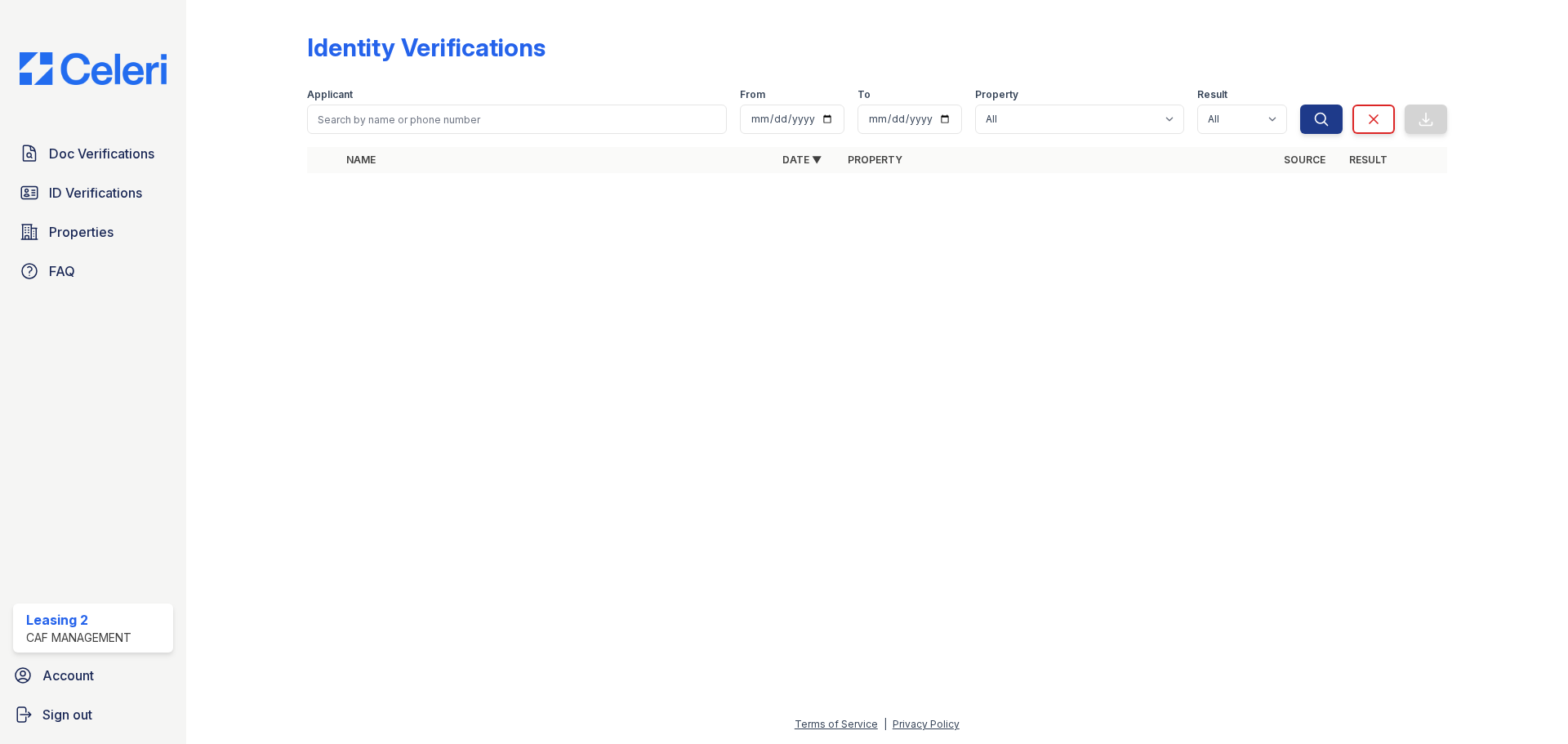
click at [1448, 61] on div at bounding box center [1495, 98] width 95 height 183
click at [1314, 61] on div "Identity Verifications" at bounding box center [877, 54] width 1140 height 42
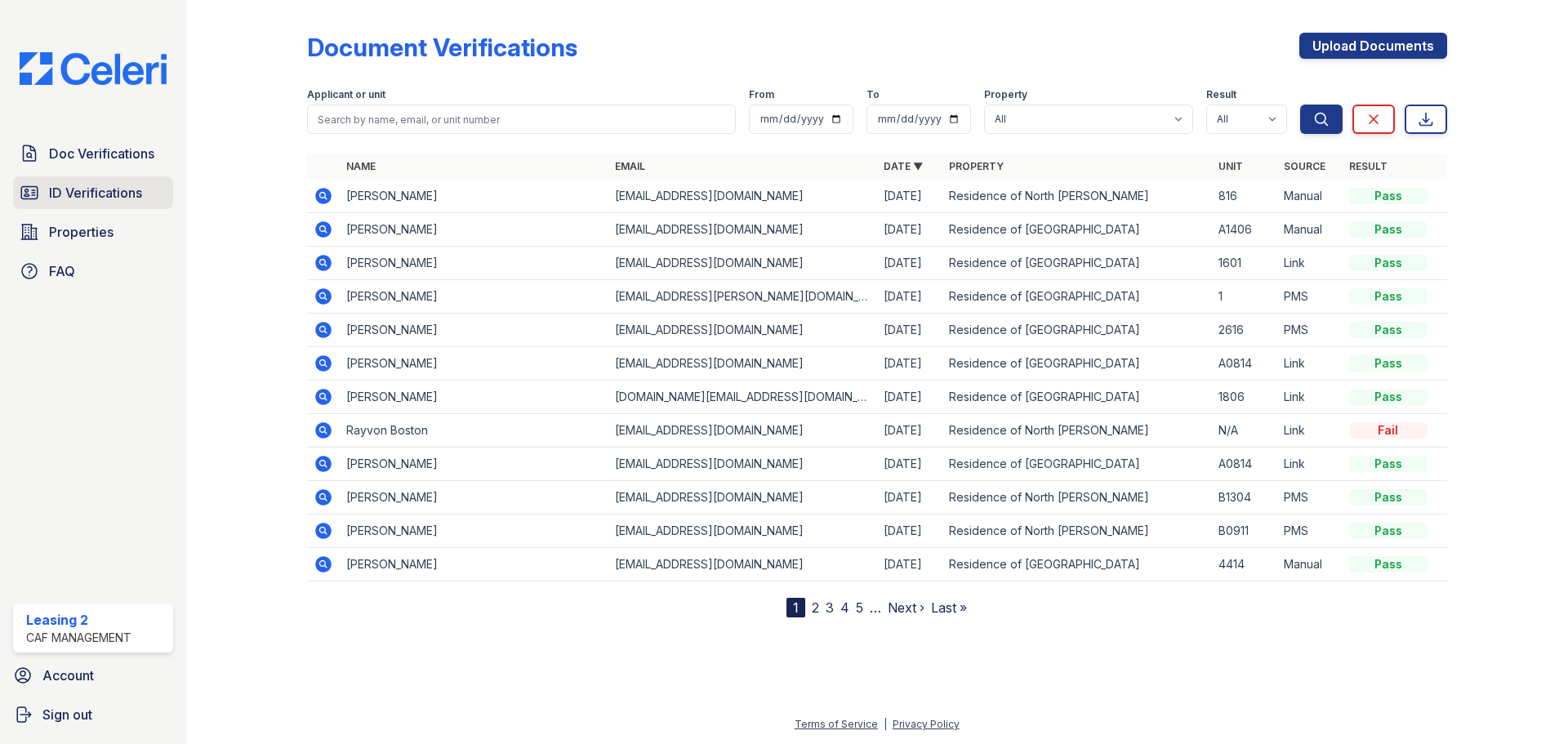
click at [147, 193] on link "ID Verifications" at bounding box center [93, 193] width 160 height 33
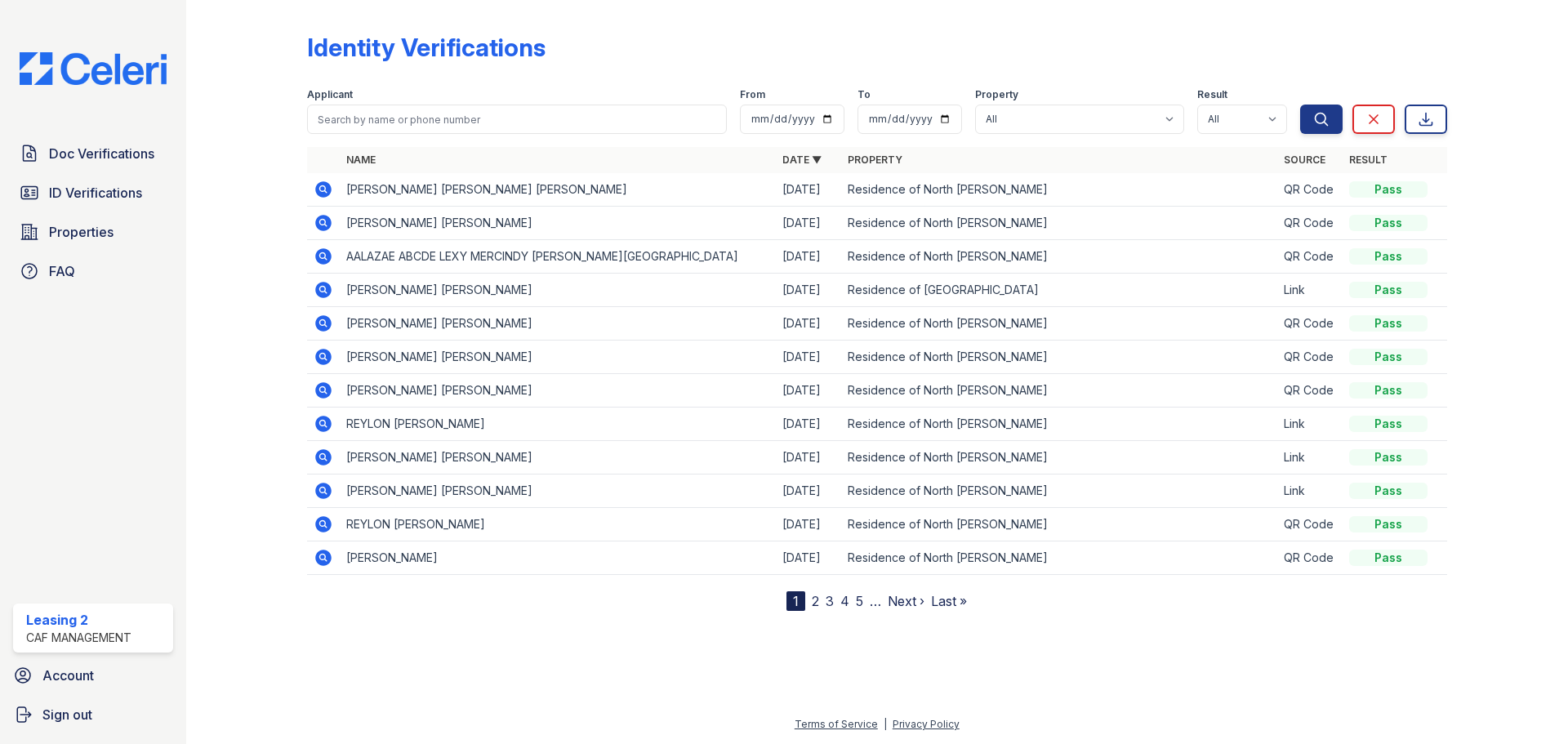
click at [589, 50] on div "Identity Verifications" at bounding box center [877, 54] width 1140 height 42
